Goal: Task Accomplishment & Management: Complete application form

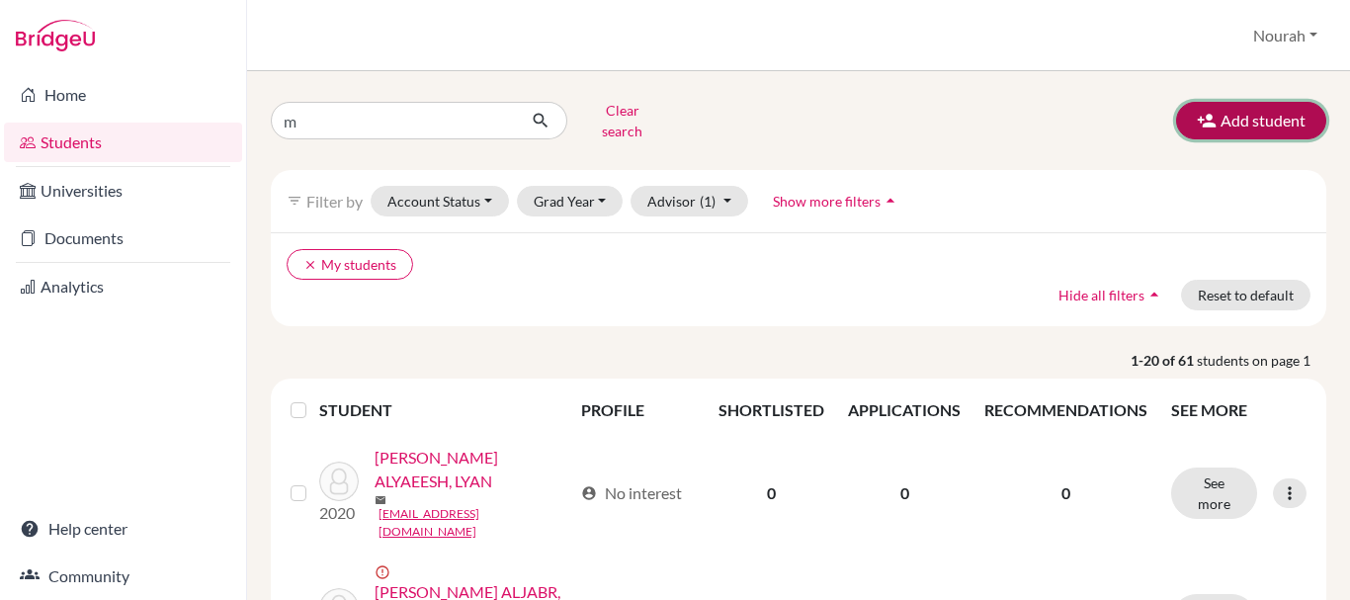
click at [1268, 123] on button "Add student" at bounding box center [1251, 121] width 150 height 38
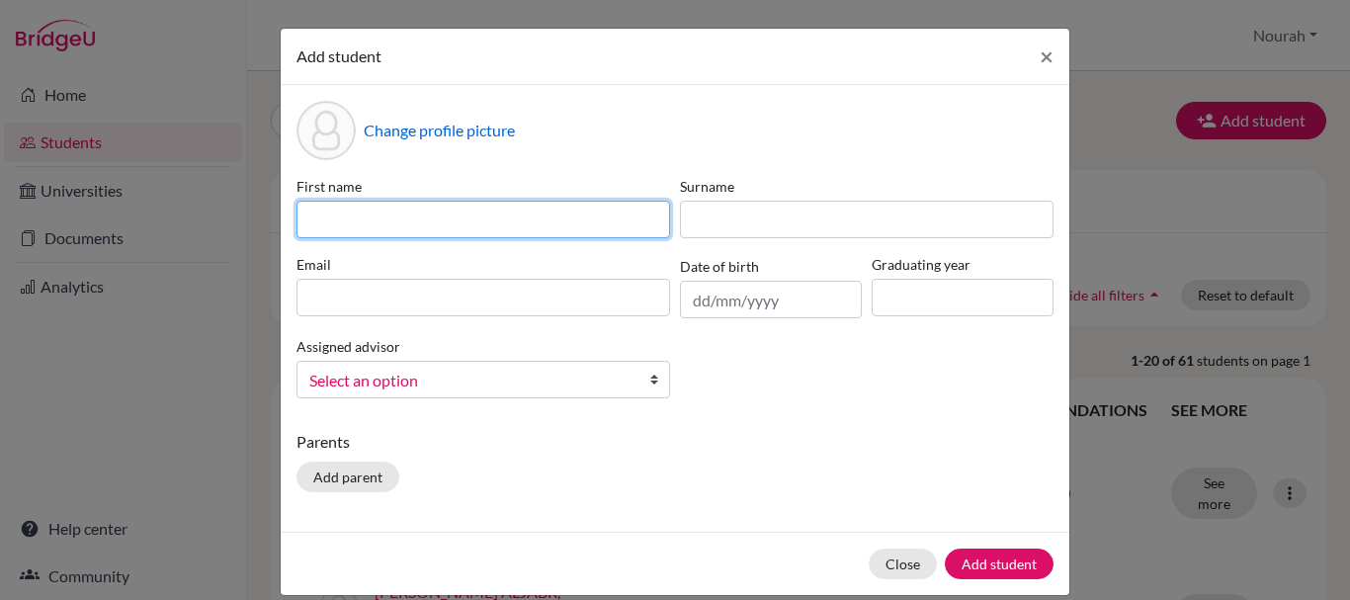
click at [334, 222] on input at bounding box center [484, 220] width 374 height 38
type input "ق"
type input "REEM"
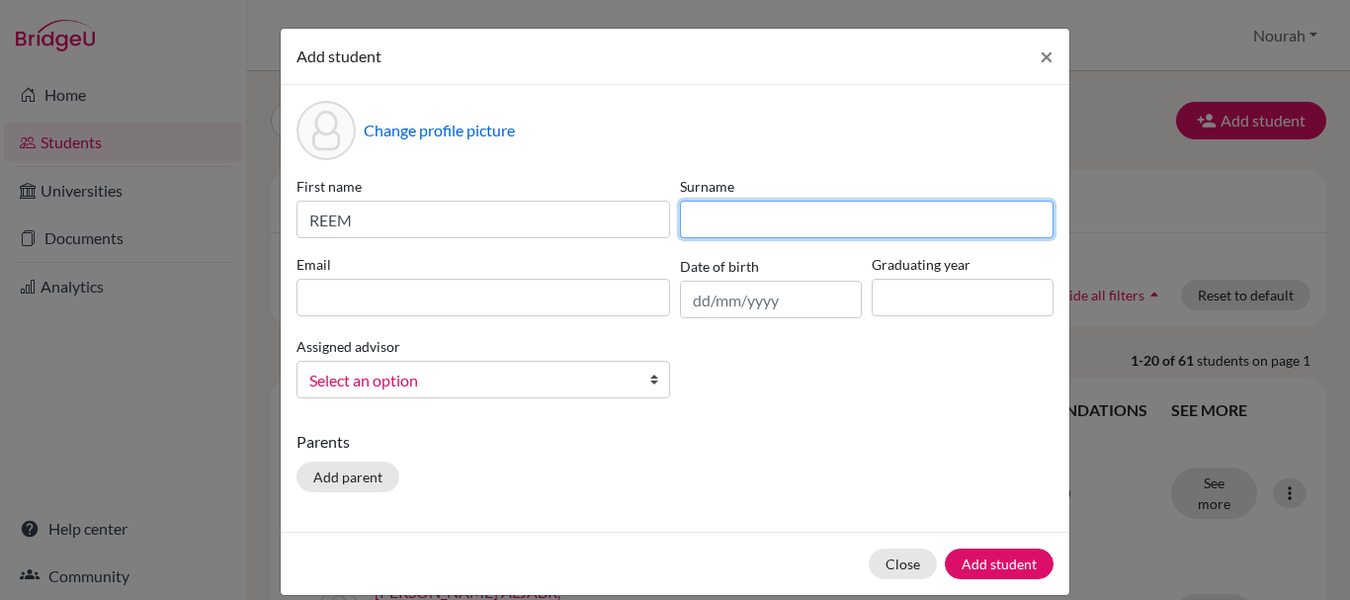
click at [800, 223] on input at bounding box center [867, 220] width 374 height 38
type input "A"
drag, startPoint x: 738, startPoint y: 222, endPoint x: 729, endPoint y: 219, distance: 10.3
click at [729, 219] on input "SHANJWANI" at bounding box center [867, 220] width 374 height 38
type input "SHANGWANI"
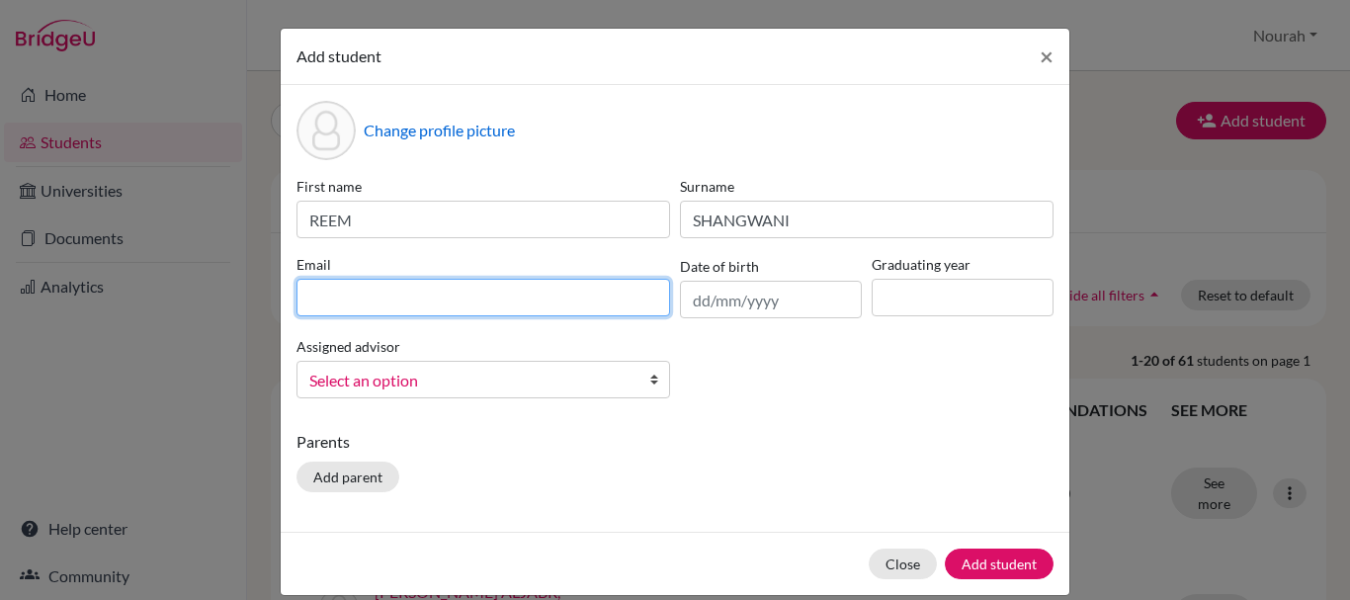
click at [325, 294] on input at bounding box center [484, 298] width 374 height 38
type input "R"
type input "remalabdulaziz@gmail.com"
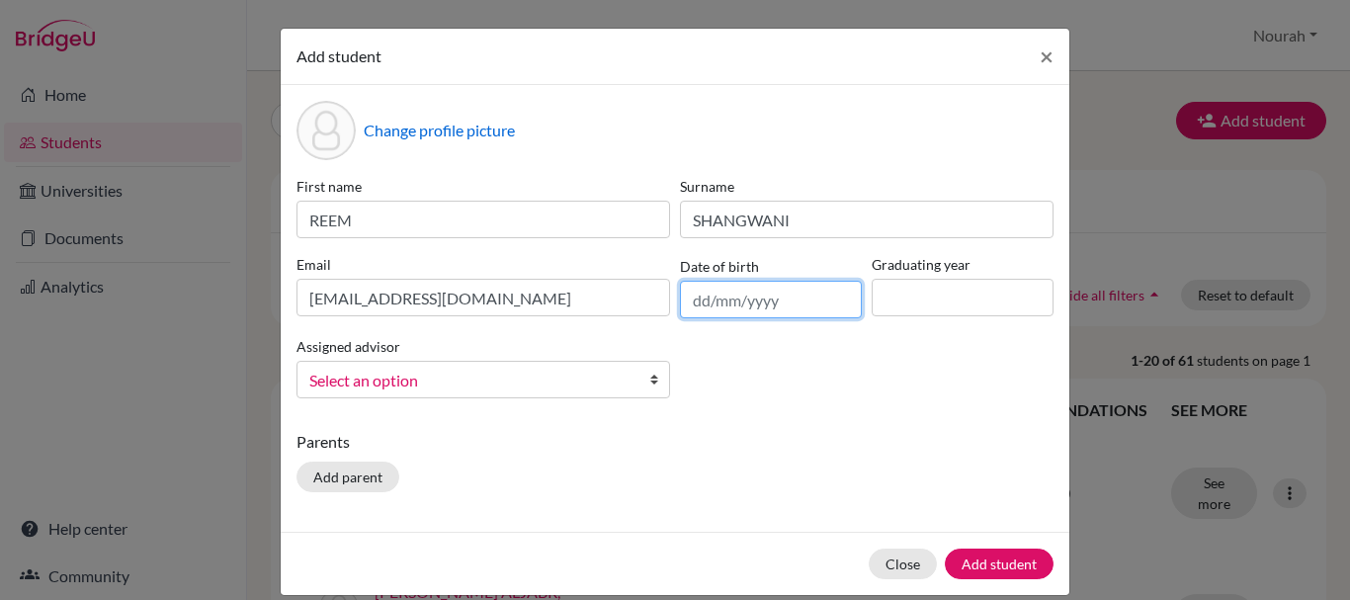
click at [689, 304] on input "text" at bounding box center [771, 300] width 182 height 38
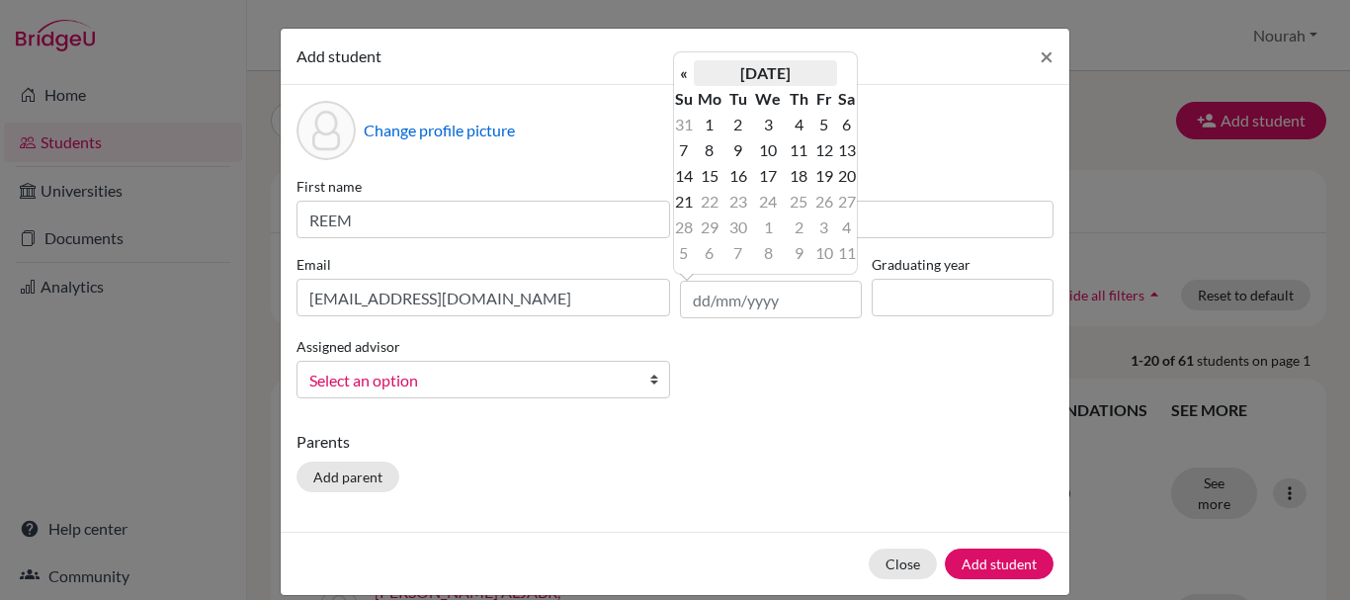
click at [794, 77] on th "September 2025" at bounding box center [765, 73] width 143 height 26
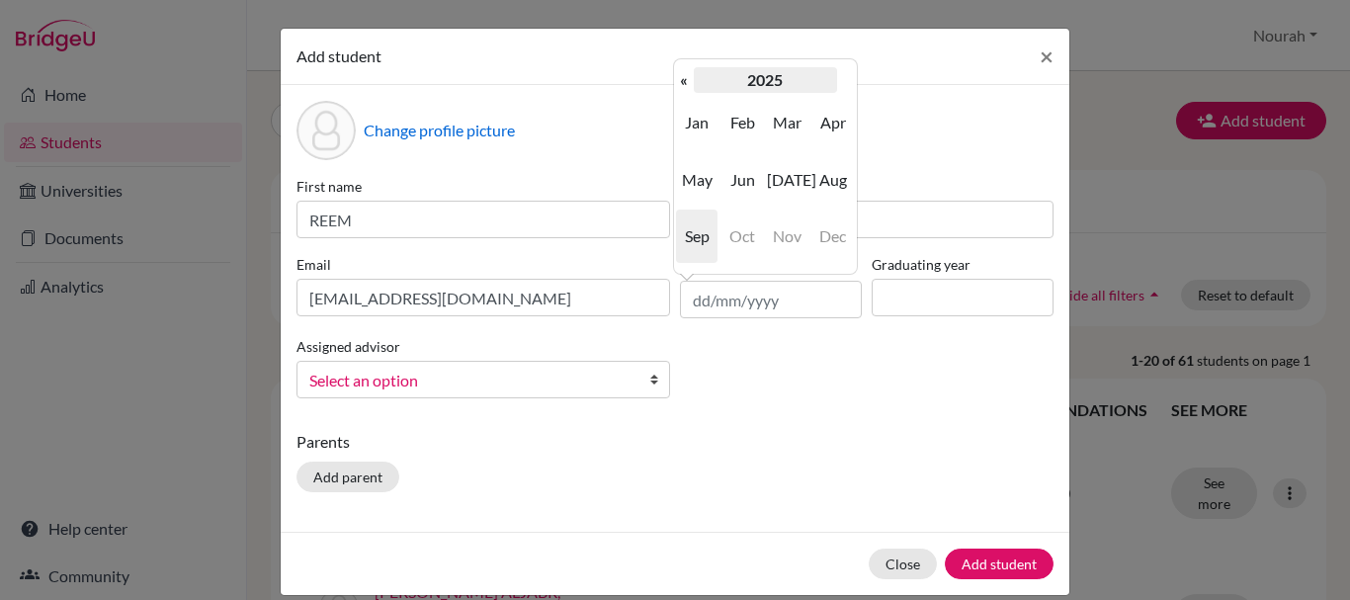
click at [769, 86] on th "2025" at bounding box center [765, 80] width 143 height 26
click at [681, 73] on th "«" at bounding box center [684, 80] width 20 height 26
click at [752, 236] on span "2008" at bounding box center [743, 236] width 42 height 53
click at [790, 114] on span "Mar" at bounding box center [788, 122] width 42 height 53
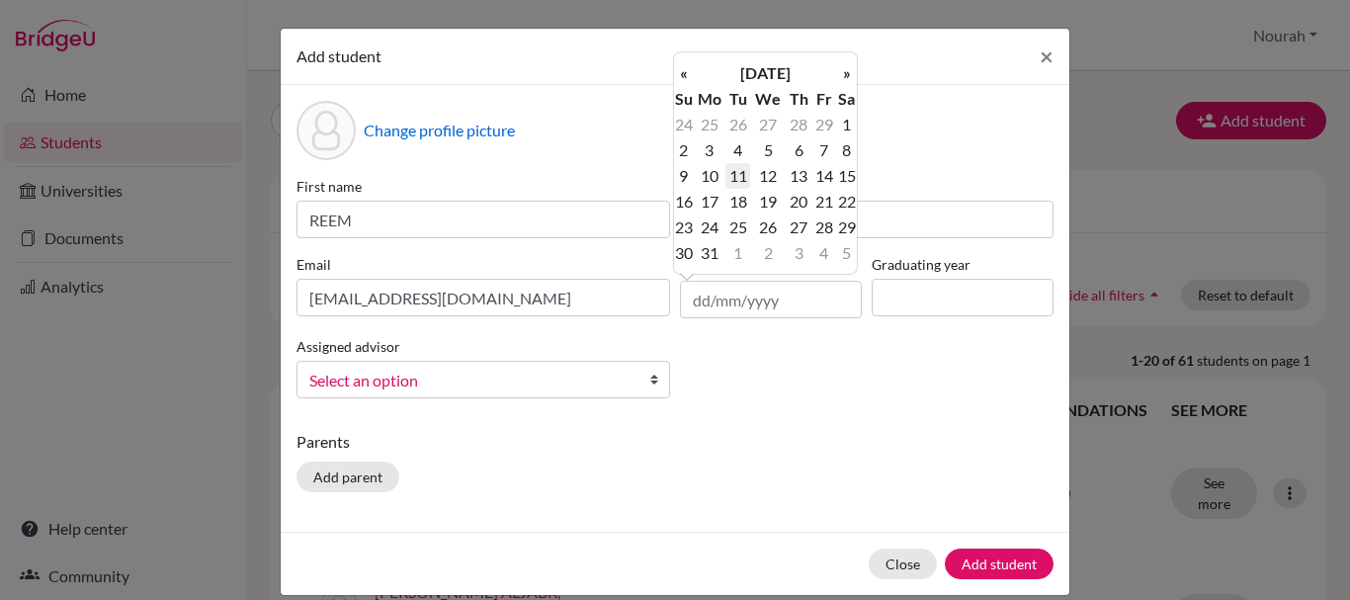
click at [745, 174] on td "11" at bounding box center [738, 176] width 25 height 26
type input "11/03/2008"
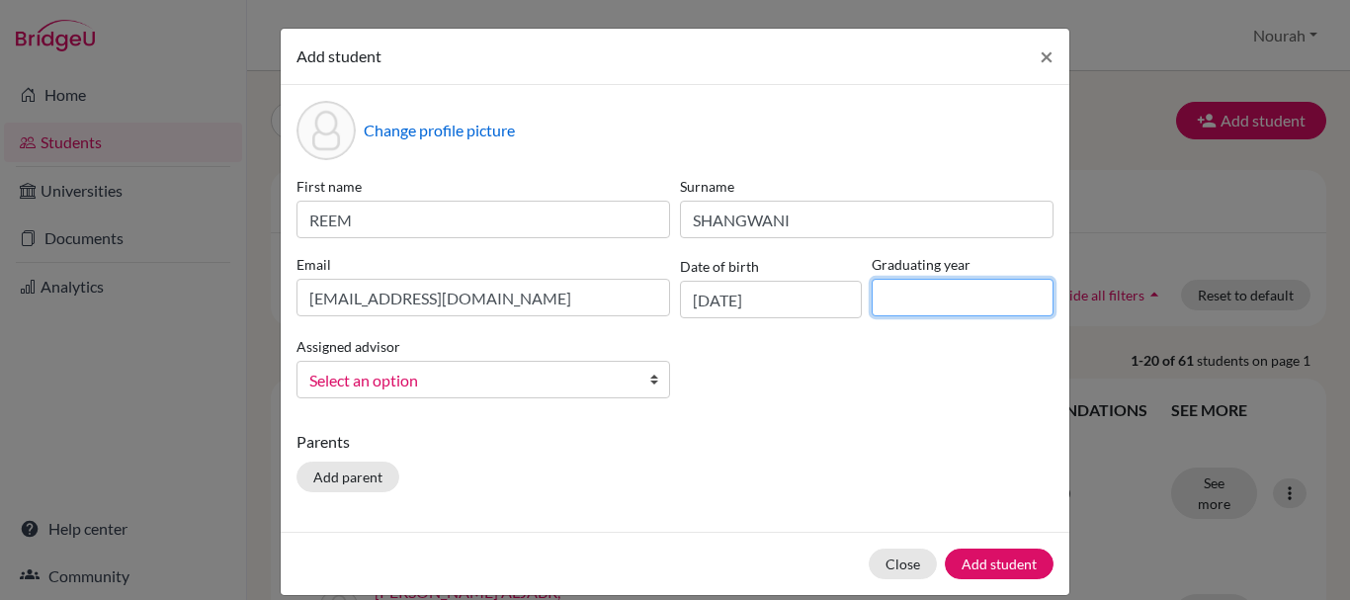
click at [963, 291] on input at bounding box center [963, 298] width 182 height 38
type input "2026"
click at [522, 360] on div "Assigned advisor Albnyan, Reem ALmadhi, Nourah Matar, Dunia Salama, Samia Selec…" at bounding box center [484, 366] width 384 height 64
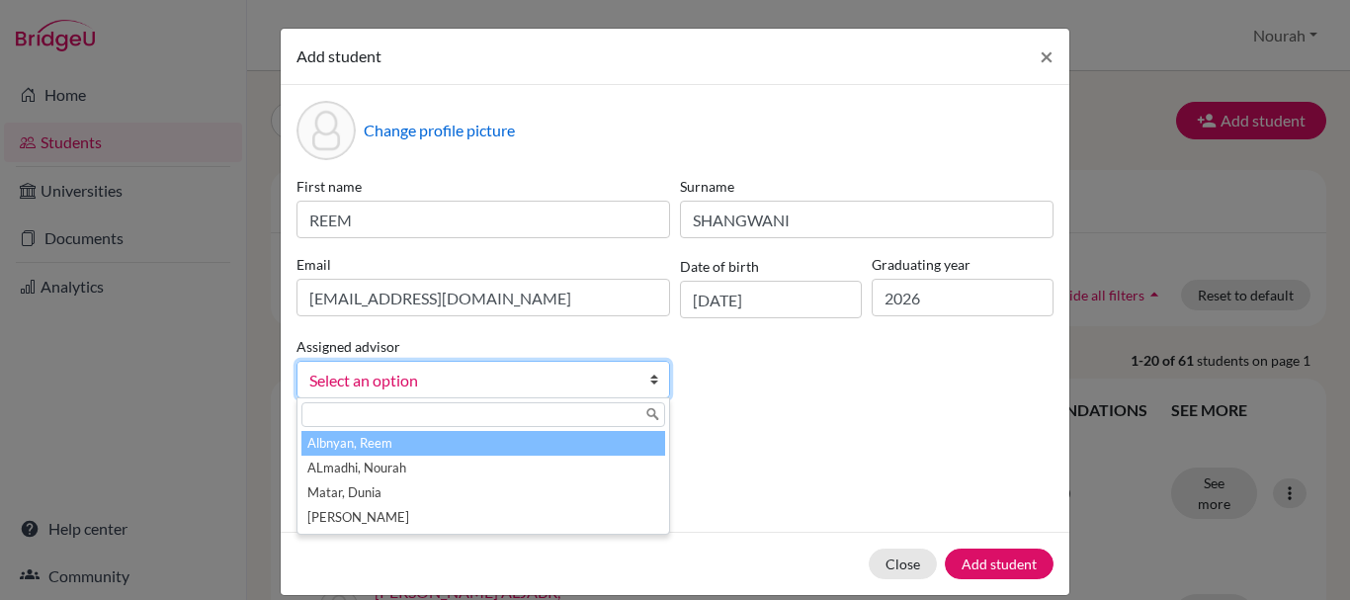
click at [522, 362] on link "Select an option" at bounding box center [484, 380] width 374 height 38
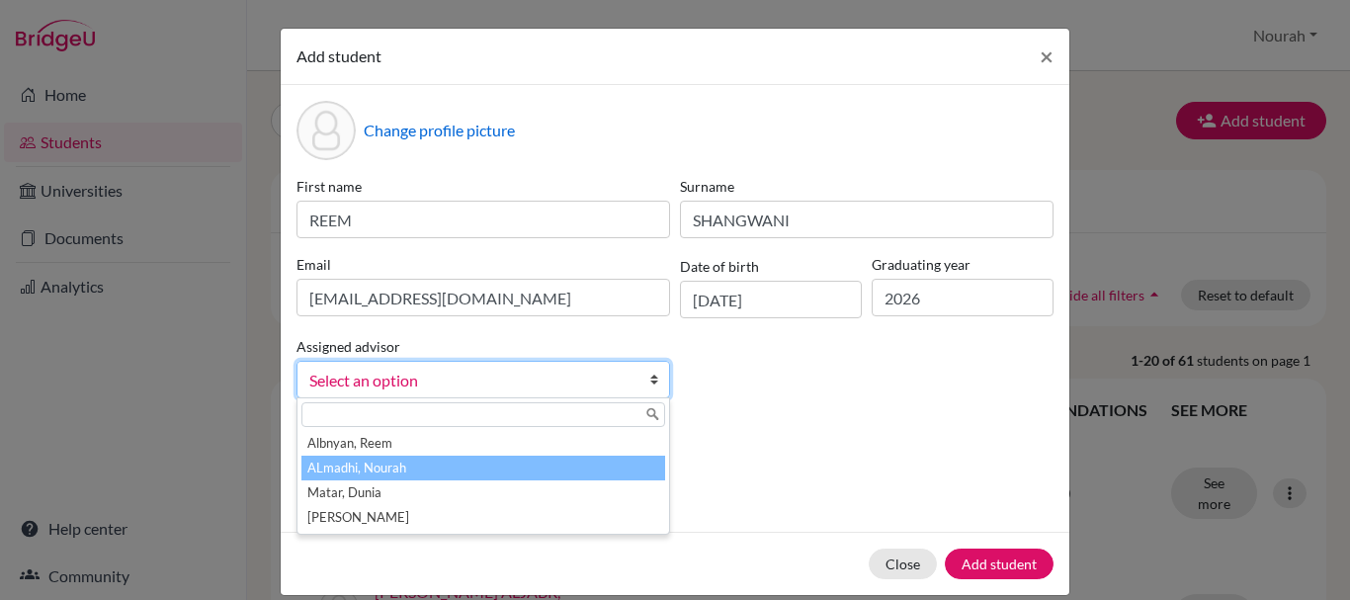
click at [481, 474] on li "ALmadhi, Nourah" at bounding box center [484, 468] width 364 height 25
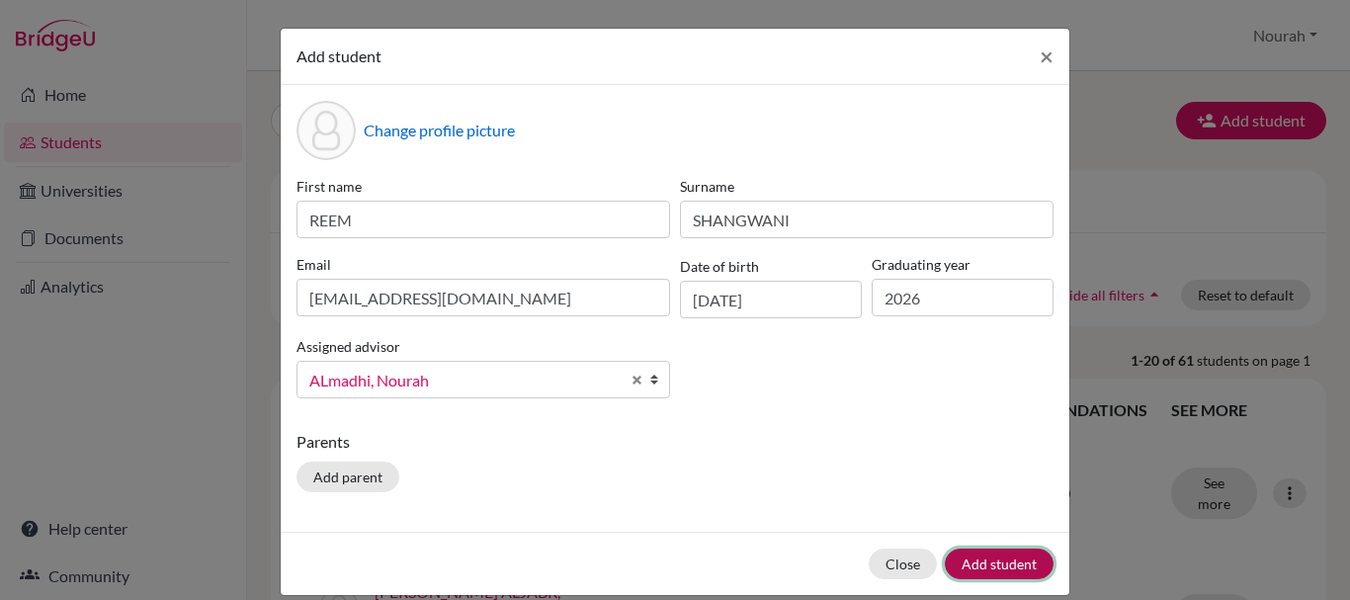
click at [985, 569] on button "Add student" at bounding box center [999, 564] width 109 height 31
